Goal: Navigation & Orientation: Find specific page/section

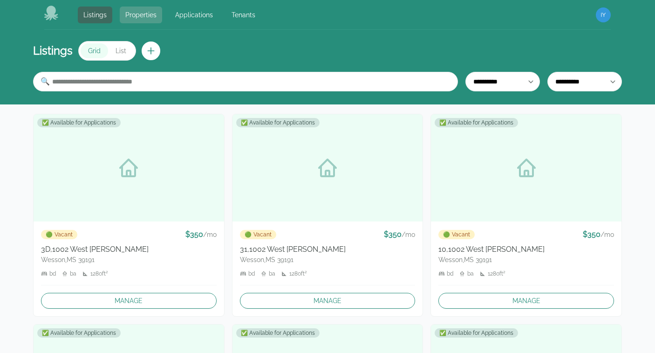
click at [135, 9] on link "Properties" at bounding box center [141, 15] width 42 height 17
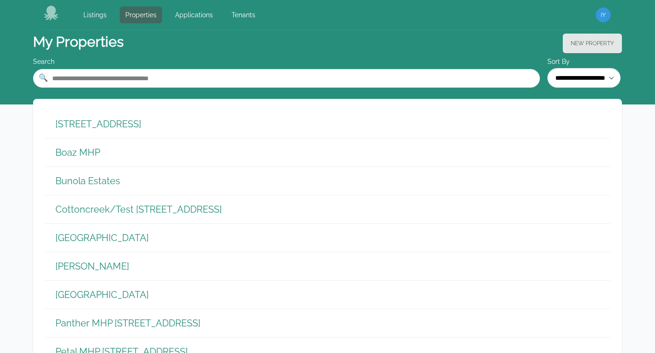
click at [506, 32] on header "My Properties New Property" at bounding box center [327, 43] width 589 height 27
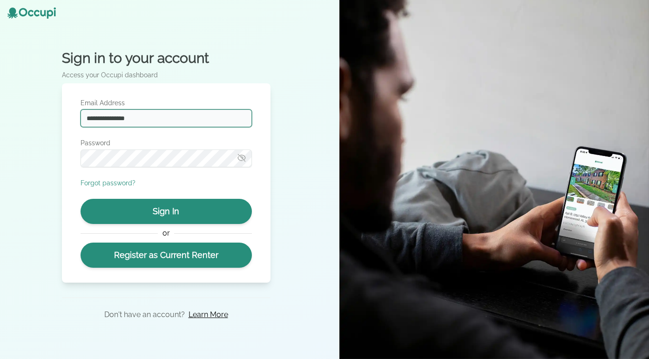
type input "**********"
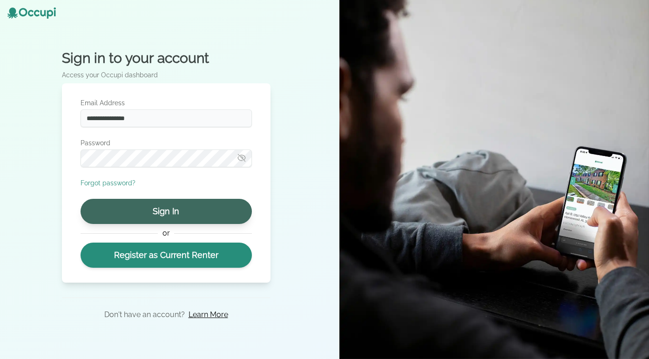
click at [122, 205] on button "Sign In" at bounding box center [166, 211] width 171 height 25
